Goal: Find specific page/section: Find specific page/section

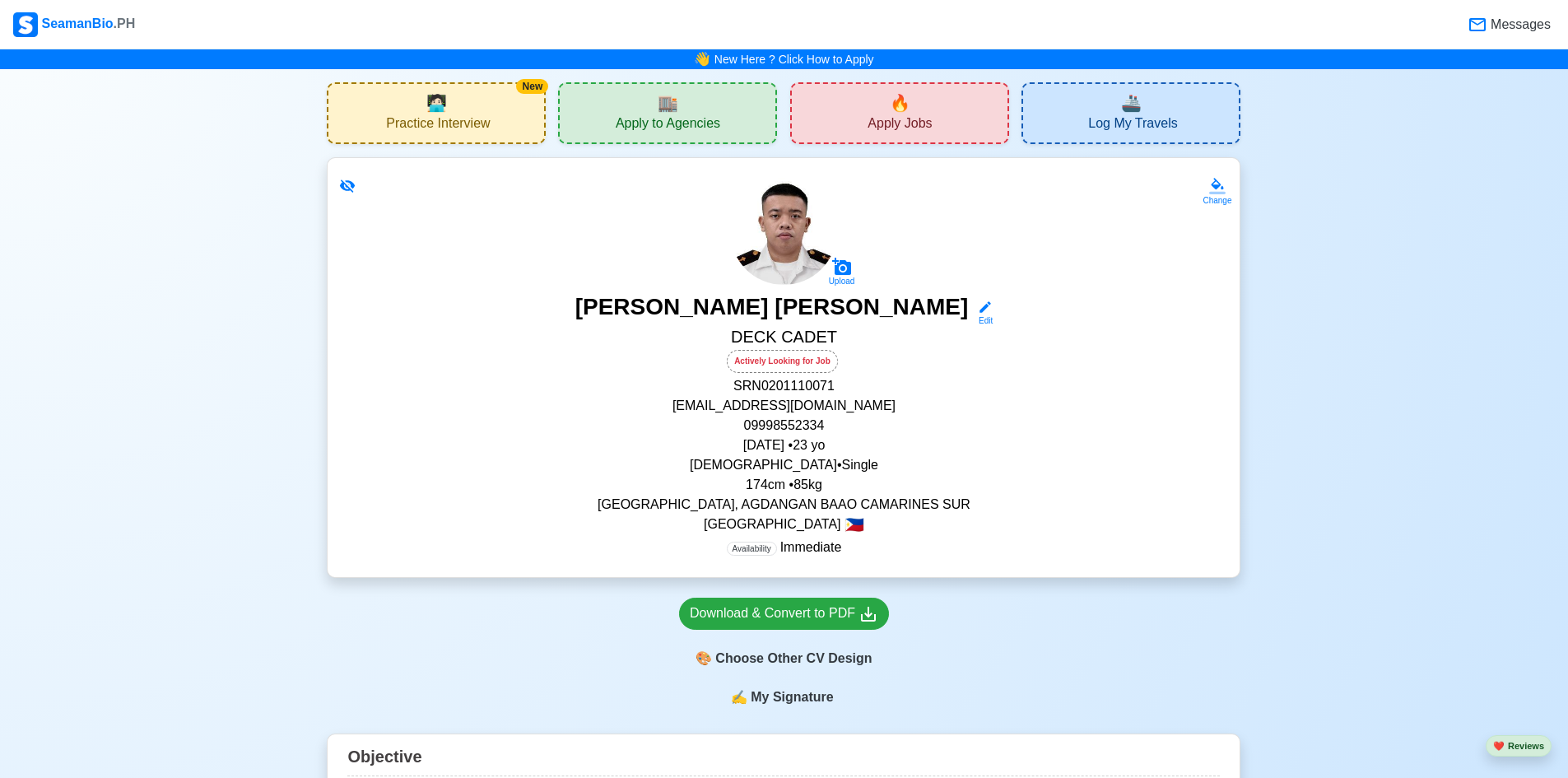
click at [659, 100] on span "🏬" at bounding box center [667, 103] width 20 height 25
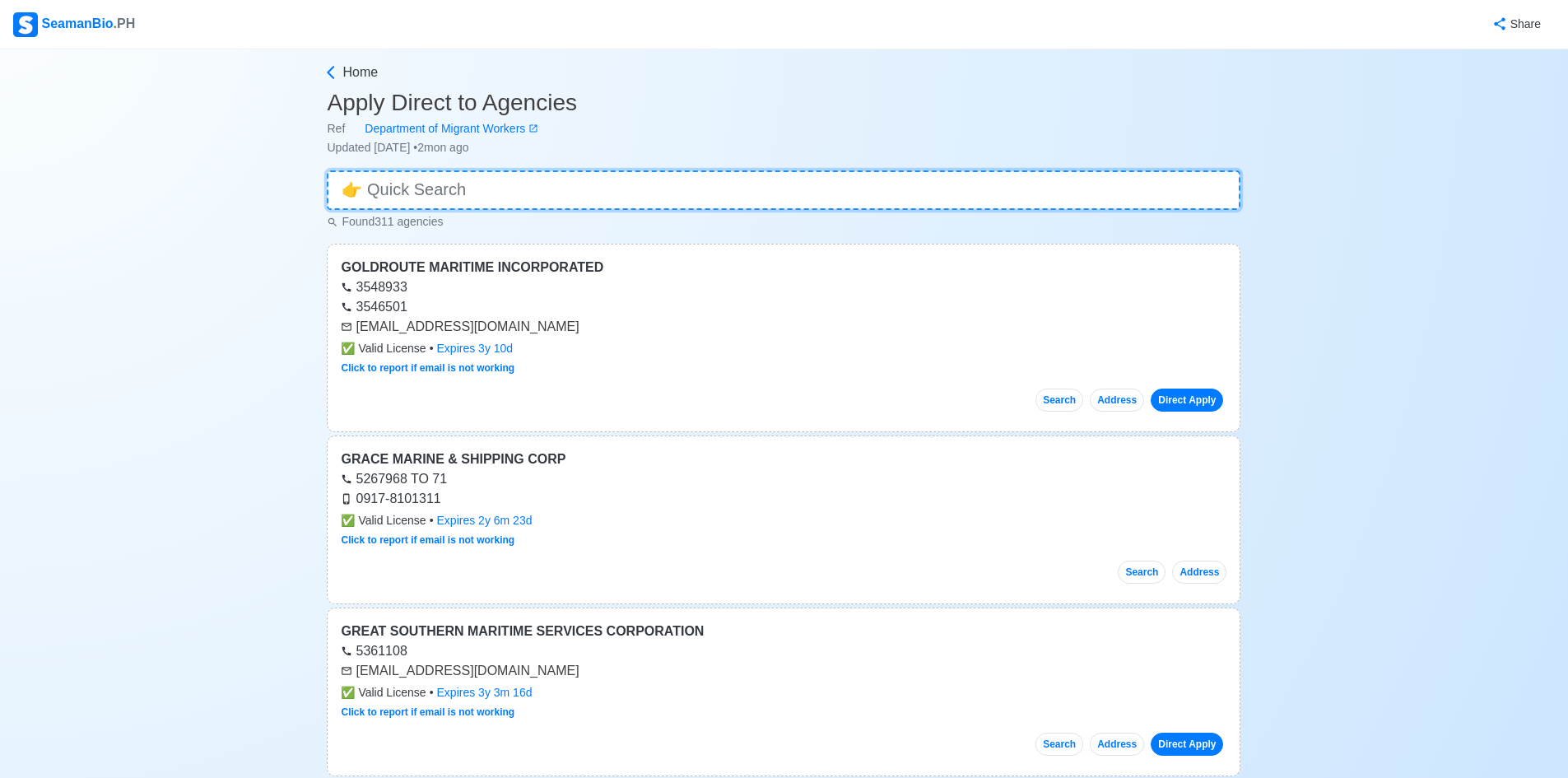
click at [676, 183] on input at bounding box center [783, 190] width 914 height 40
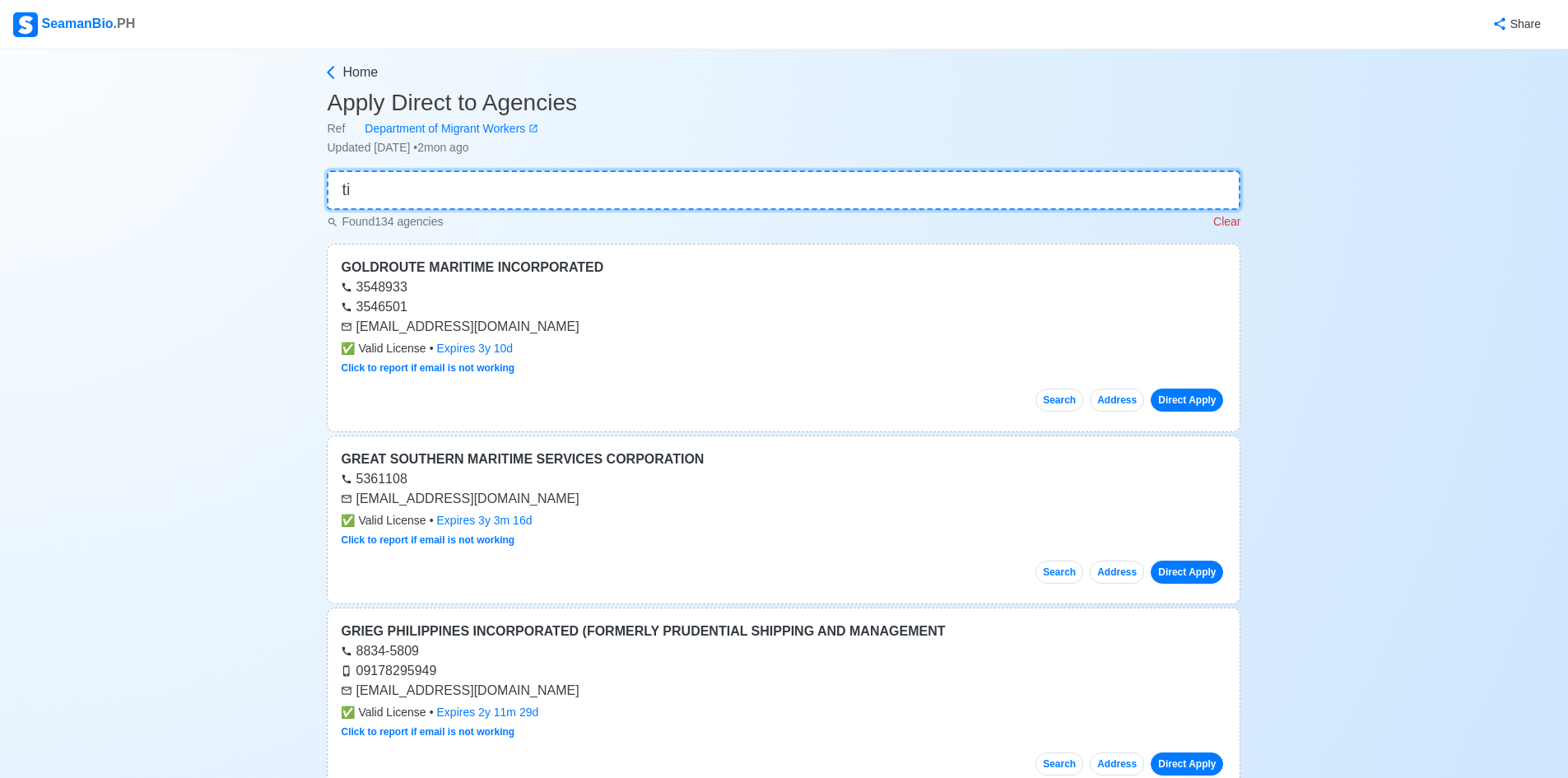
type input "t"
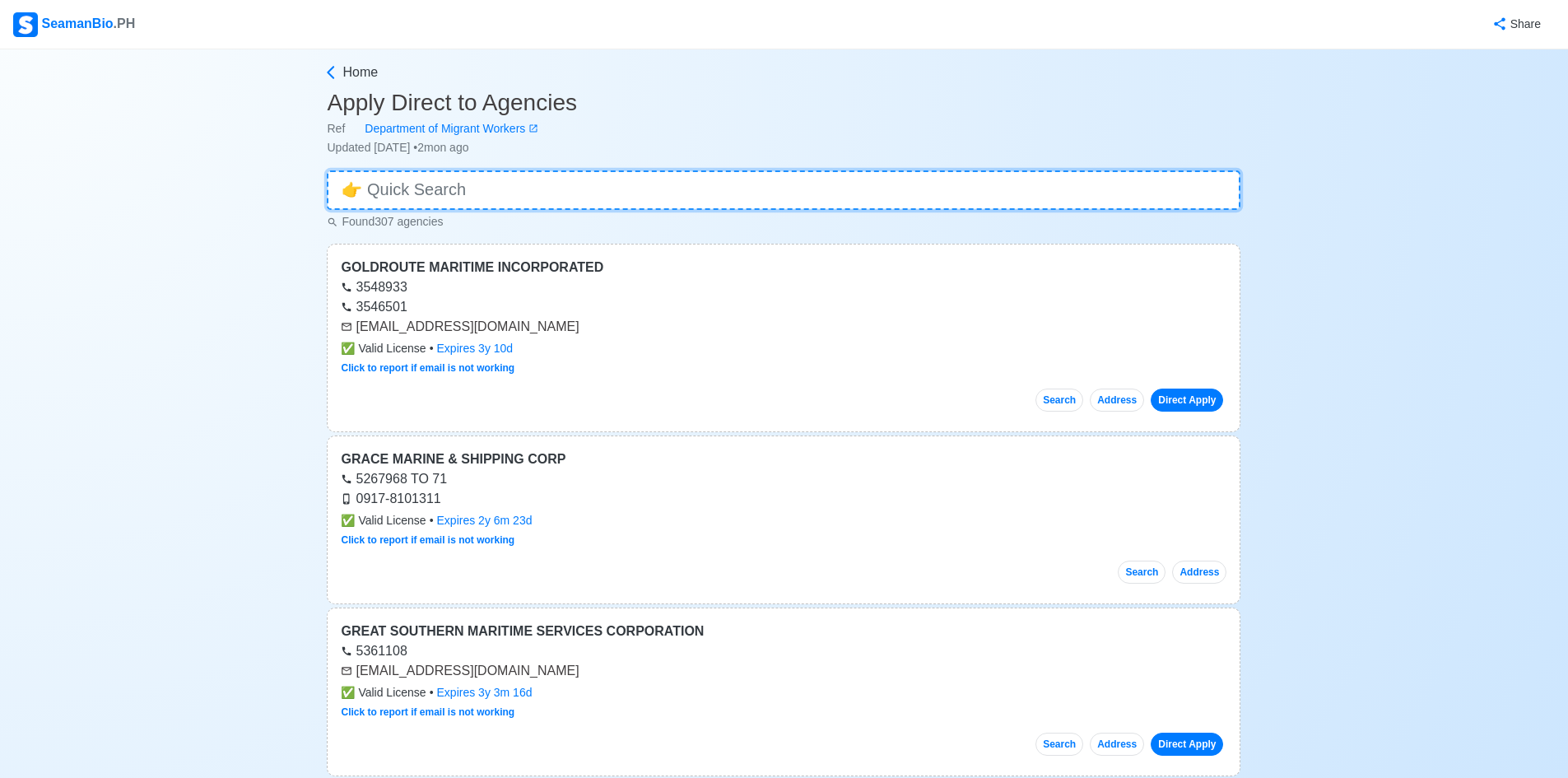
click at [462, 191] on input at bounding box center [783, 190] width 914 height 40
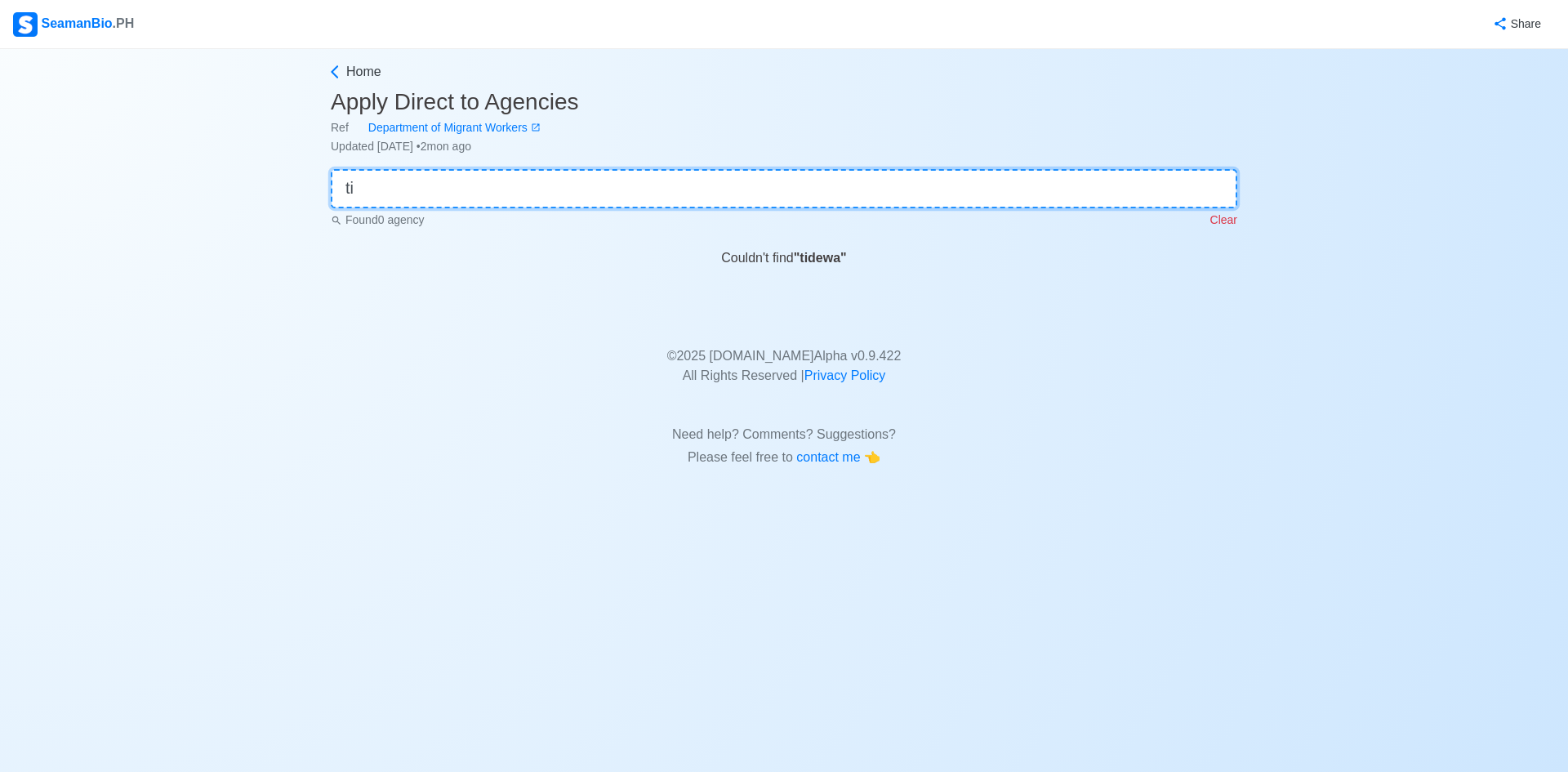
type input "t"
